Goal: Task Accomplishment & Management: Manage account settings

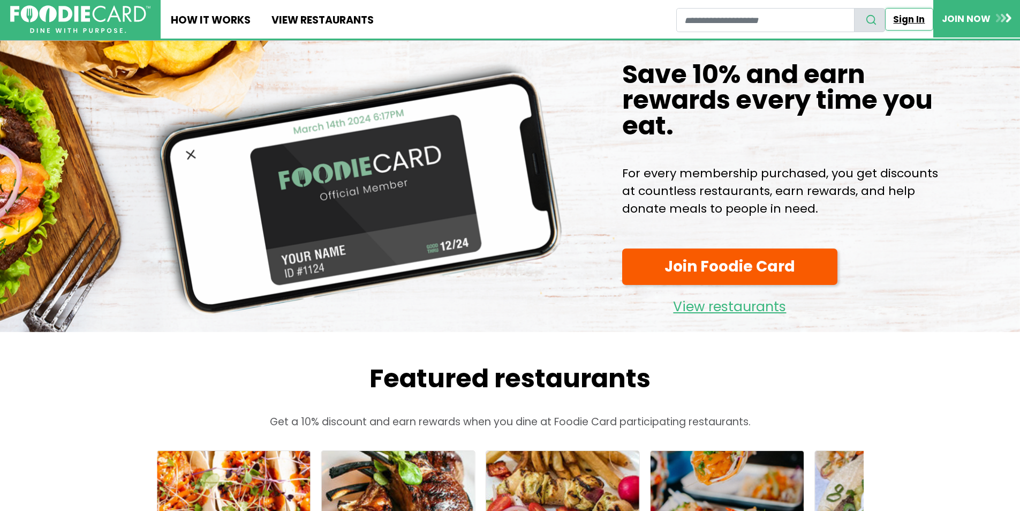
click at [916, 26] on link "Sign In" at bounding box center [909, 19] width 48 height 22
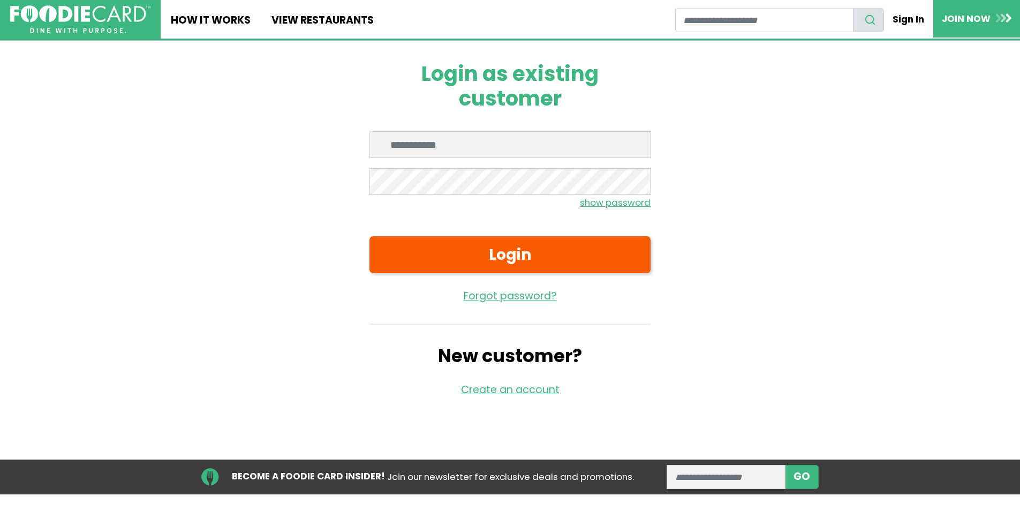
click at [473, 144] on input "Enter email" at bounding box center [509, 144] width 281 height 27
type input "**********"
click at [369, 236] on button "Login" at bounding box center [509, 254] width 281 height 37
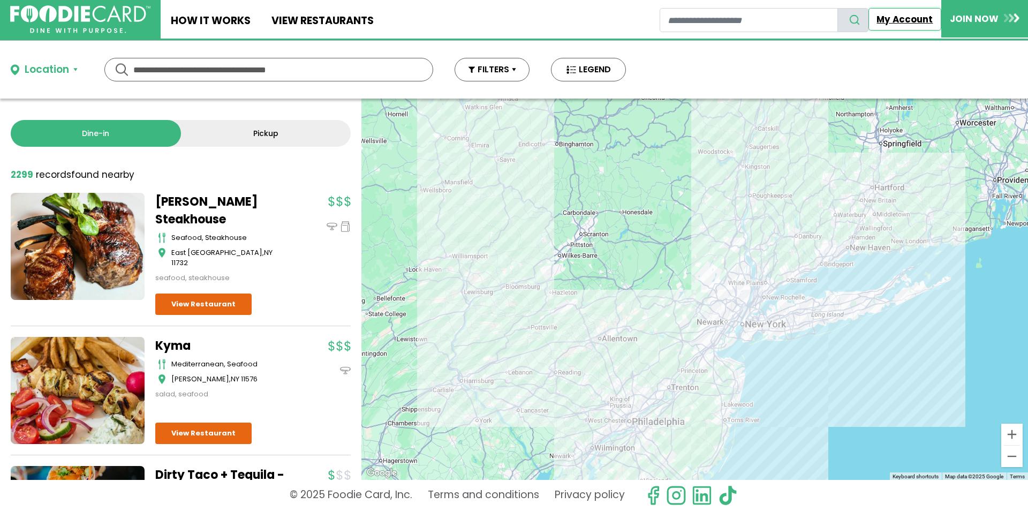
click at [911, 18] on link "My Account" at bounding box center [904, 19] width 73 height 22
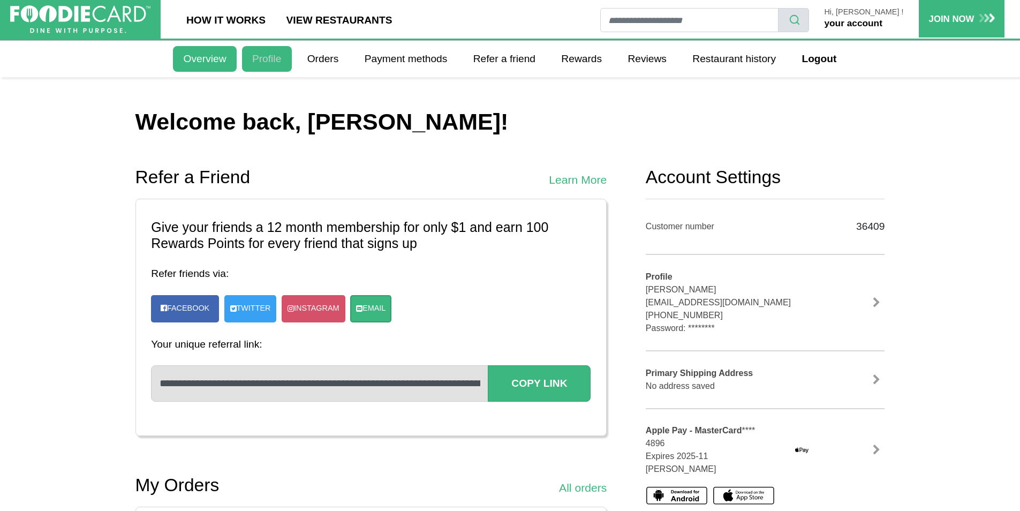
click at [279, 61] on link "Profile" at bounding box center [267, 59] width 50 height 26
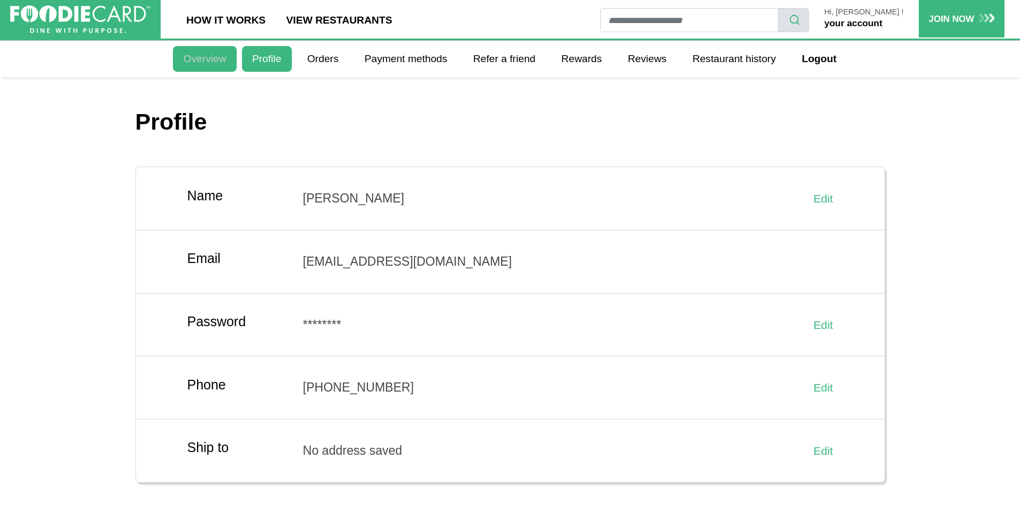
click at [212, 66] on link "Overview" at bounding box center [204, 59] width 63 height 26
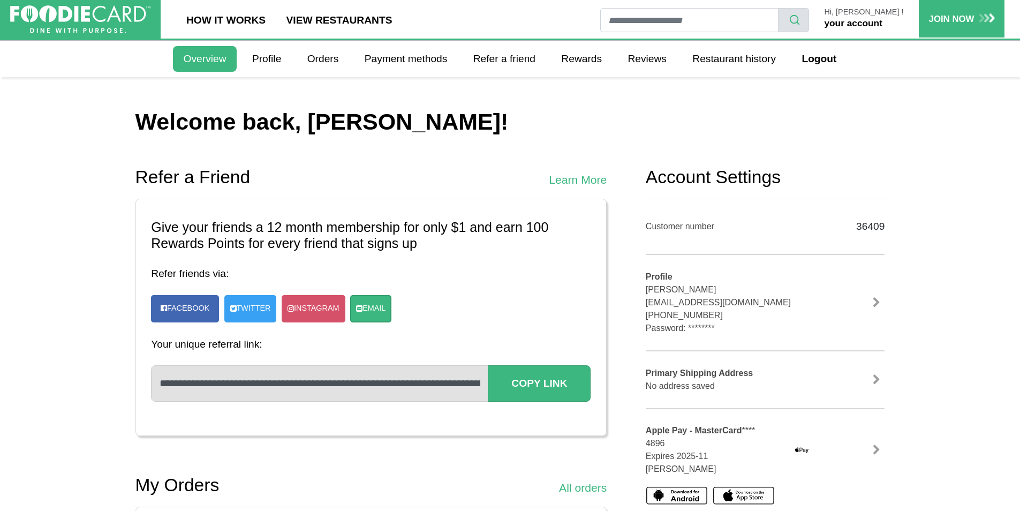
drag, startPoint x: 878, startPoint y: 10, endPoint x: 875, endPoint y: 18, distance: 8.5
click at [877, 13] on p "Hi, [PERSON_NAME] !" at bounding box center [863, 12] width 79 height 9
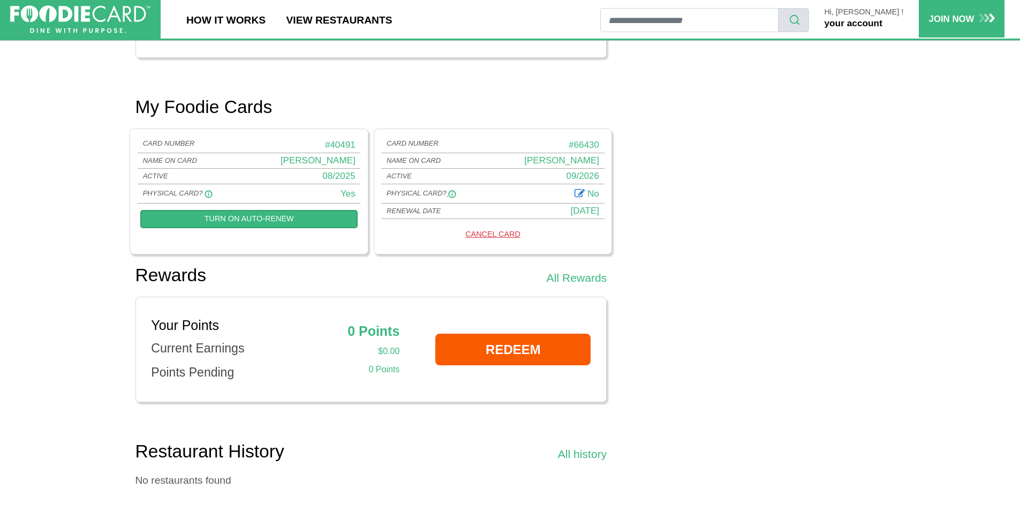
scroll to position [696, 0]
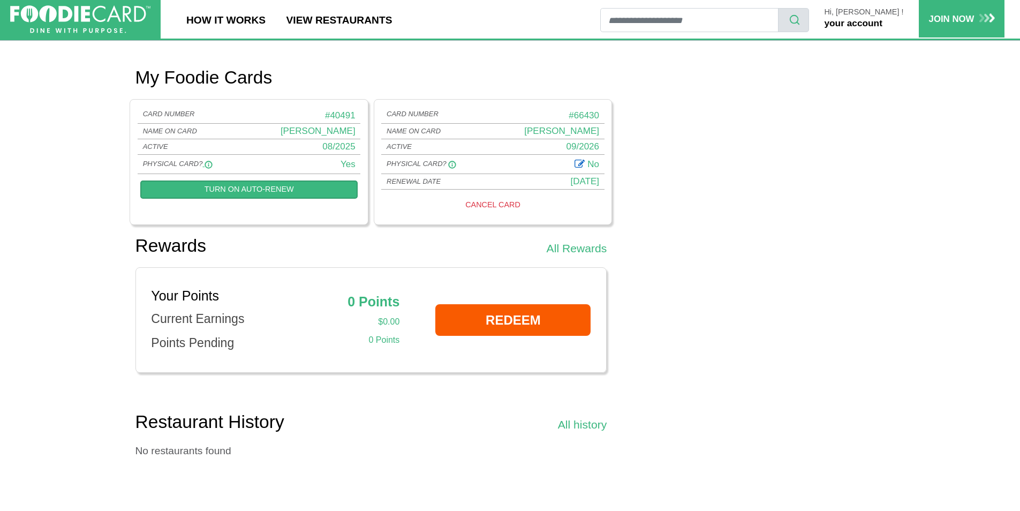
click at [450, 165] on icon at bounding box center [452, 165] width 8 height 8
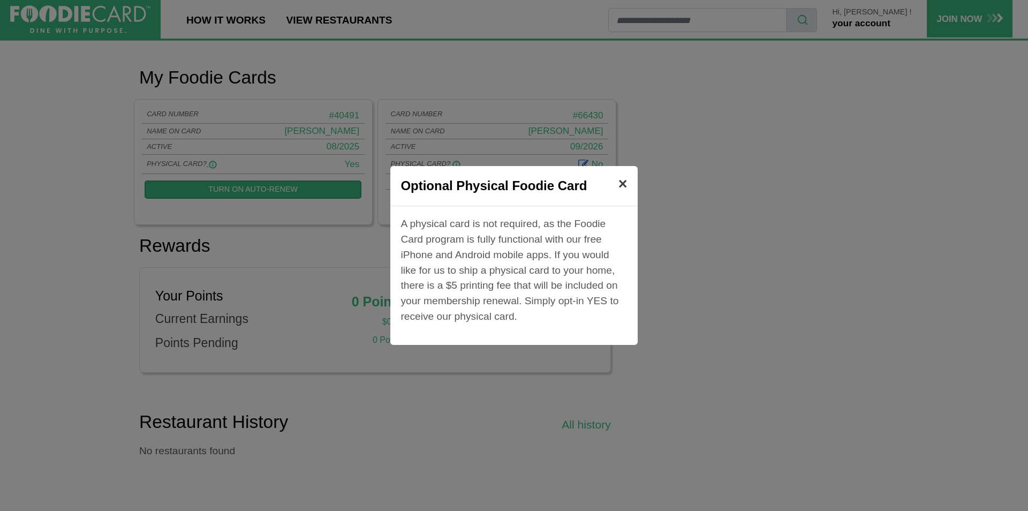
click at [621, 179] on span "×" at bounding box center [622, 183] width 9 height 17
